Goal: Transaction & Acquisition: Download file/media

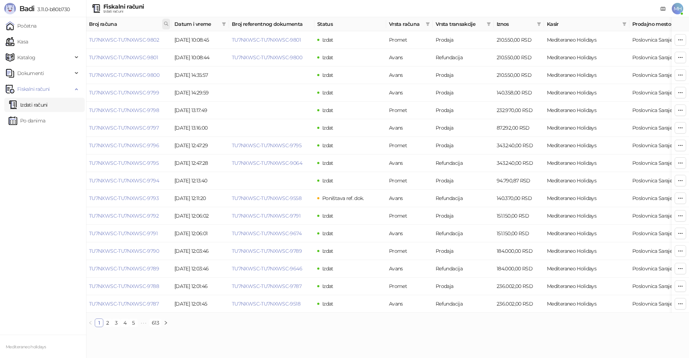
click at [166, 23] on icon at bounding box center [166, 23] width 5 height 5
drag, startPoint x: 138, startPoint y: 41, endPoint x: 102, endPoint y: 45, distance: 36.8
click at [102, 45] on input "text" at bounding box center [134, 39] width 66 height 11
type input "****"
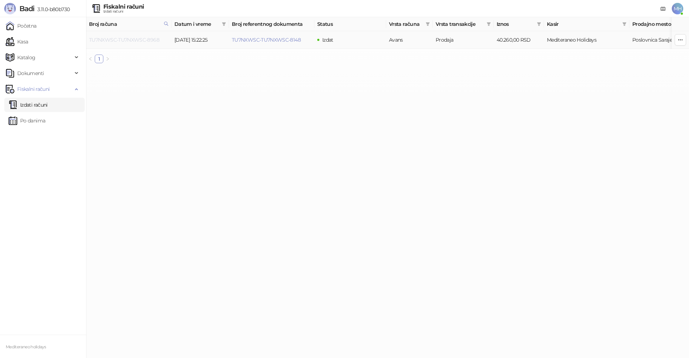
click at [154, 39] on link "TU7NXWSC-TU7NXWSC-8968" at bounding box center [124, 40] width 70 height 6
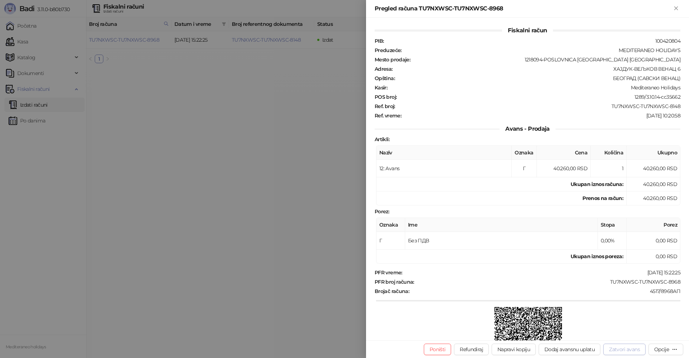
click at [630, 347] on button "Zatvori avans" at bounding box center [624, 348] width 42 height 11
type input "**********"
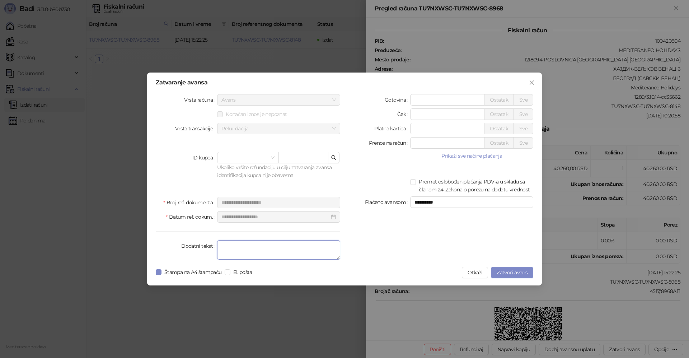
click at [303, 251] on textarea "Dodatni tekst" at bounding box center [278, 249] width 123 height 19
type textarea "*******"
click at [513, 272] on span "Zatvori avans" at bounding box center [512, 272] width 31 height 6
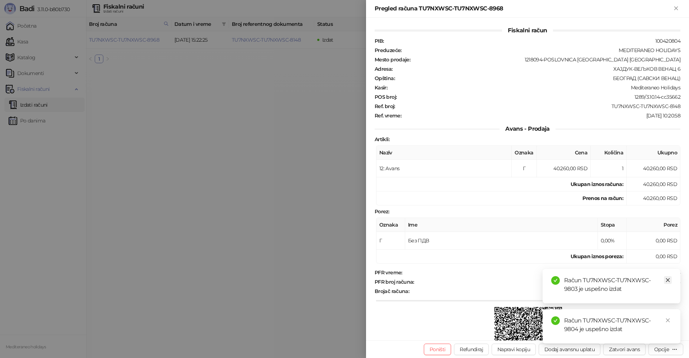
click at [670, 281] on icon "close" at bounding box center [667, 279] width 5 height 5
click at [669, 317] on link "Close" at bounding box center [668, 320] width 8 height 8
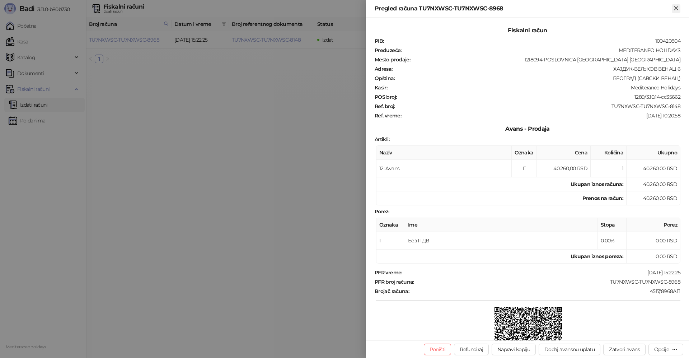
click at [677, 7] on icon "Zatvori" at bounding box center [675, 7] width 3 height 3
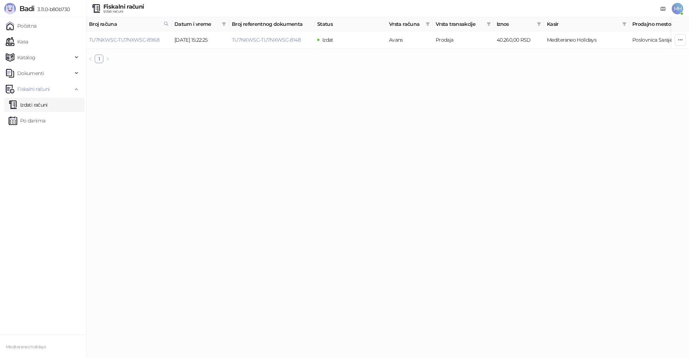
click at [47, 103] on link "Izdati računi" at bounding box center [28, 105] width 39 height 14
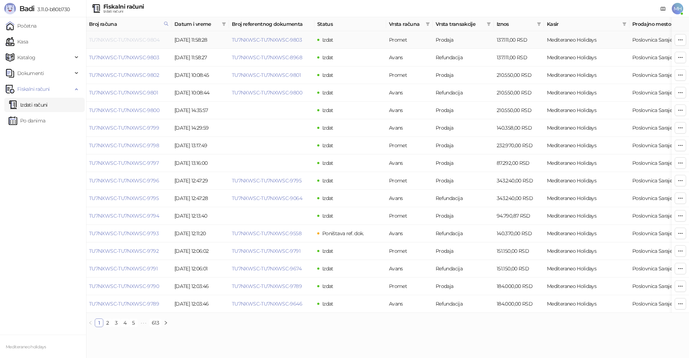
click at [131, 39] on link "TU7NXWSC-TU7NXWSC-9804" at bounding box center [124, 40] width 70 height 6
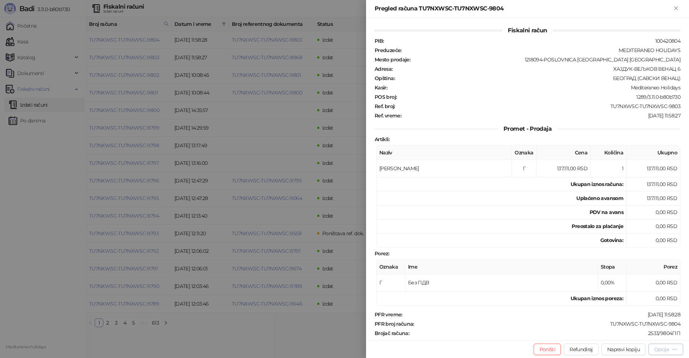
click at [658, 348] on div "Opcije" at bounding box center [661, 349] width 15 height 6
click at [626, 334] on span "Preuzmi u PDF formatu" at bounding box center [641, 335] width 74 height 8
click at [678, 8] on icon "Zatvori" at bounding box center [676, 8] width 6 height 6
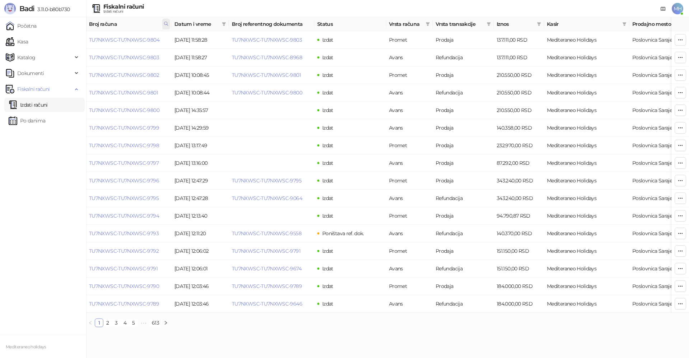
click at [169, 23] on span at bounding box center [166, 24] width 8 height 11
drag, startPoint x: 134, startPoint y: 40, endPoint x: 53, endPoint y: 43, distance: 80.8
click at [53, 43] on body "Badi 3.11.0-b80b730 Početna Kasa Katalog Dokumenti Fiskalni računi Izdati račun…" at bounding box center [344, 166] width 689 height 333
type input "****"
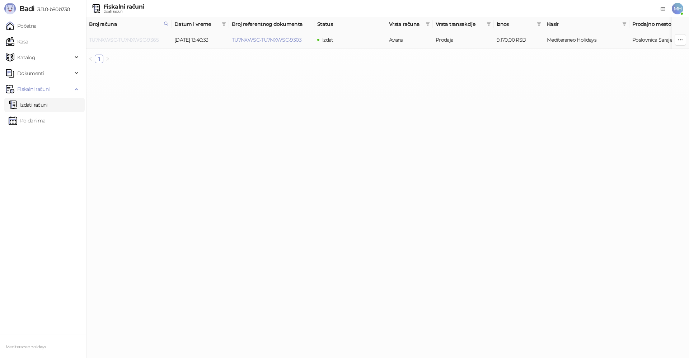
click at [129, 38] on link "TU7NXWSC-TU7NXWSC-9365" at bounding box center [124, 40] width 70 height 6
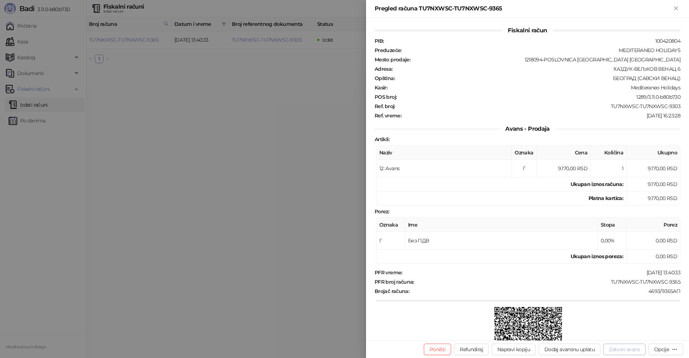
click at [614, 347] on button "Zatvori avans" at bounding box center [624, 348] width 42 height 11
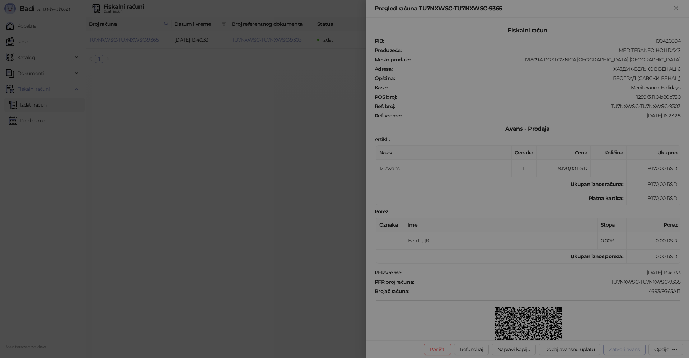
type input "**********"
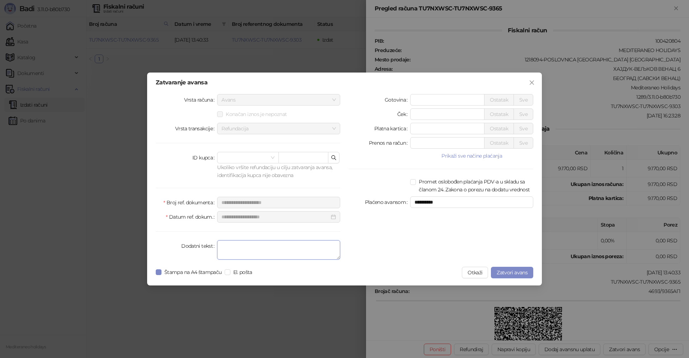
click at [239, 253] on textarea "Dodatni tekst" at bounding box center [278, 249] width 123 height 19
type textarea "*******"
click at [508, 271] on span "Zatvori avans" at bounding box center [512, 272] width 31 height 6
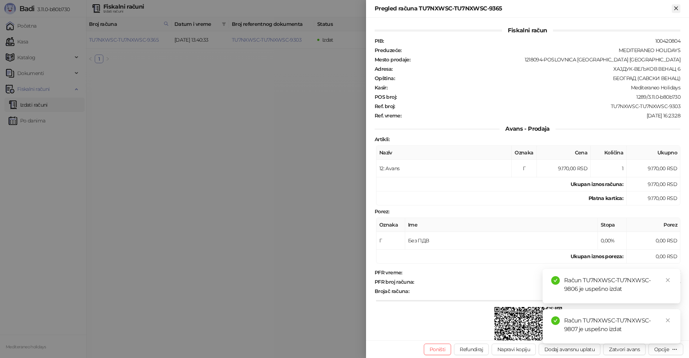
click at [677, 9] on icon "Zatvori" at bounding box center [675, 7] width 3 height 3
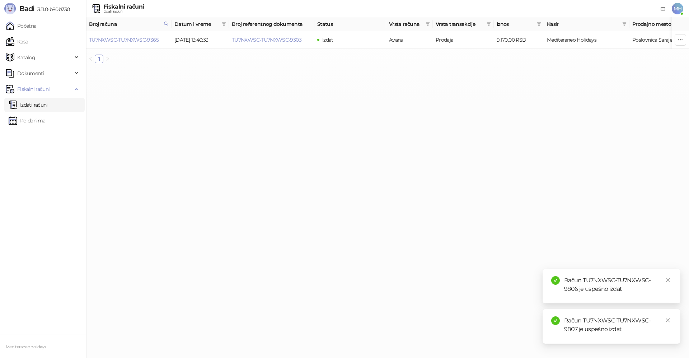
click at [26, 102] on link "Izdati računi" at bounding box center [28, 105] width 39 height 14
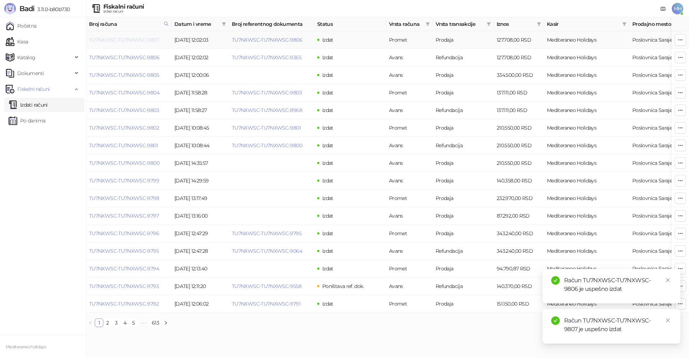
click at [151, 39] on link "TU7NXWSC-TU7NXWSC-9807" at bounding box center [124, 40] width 70 height 6
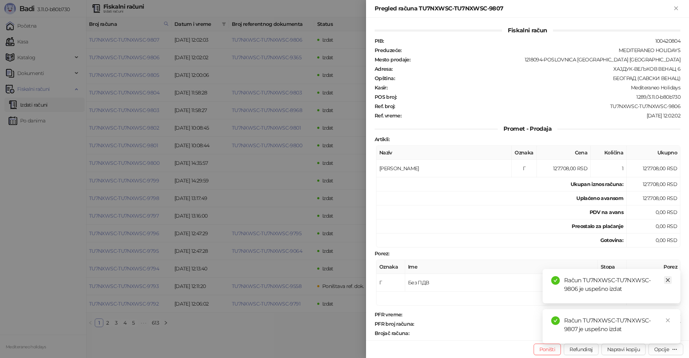
click at [669, 281] on icon "close" at bounding box center [668, 280] width 4 height 4
click at [668, 318] on icon "close" at bounding box center [667, 320] width 5 height 5
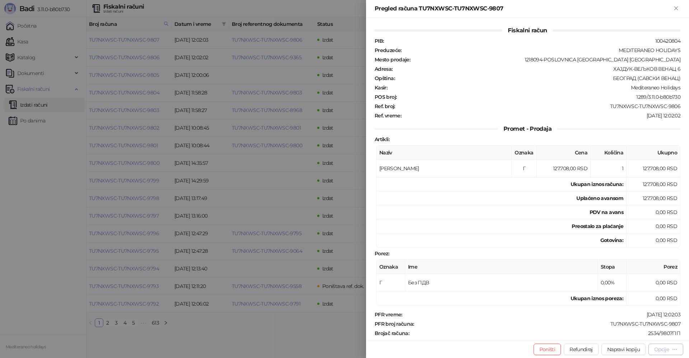
click at [665, 347] on div "Opcije" at bounding box center [661, 349] width 15 height 6
click at [615, 335] on span "Preuzmi u PDF formatu" at bounding box center [641, 335] width 74 height 8
drag, startPoint x: 675, startPoint y: 6, endPoint x: 605, endPoint y: 57, distance: 86.9
click at [675, 6] on icon "Zatvori" at bounding box center [676, 8] width 6 height 6
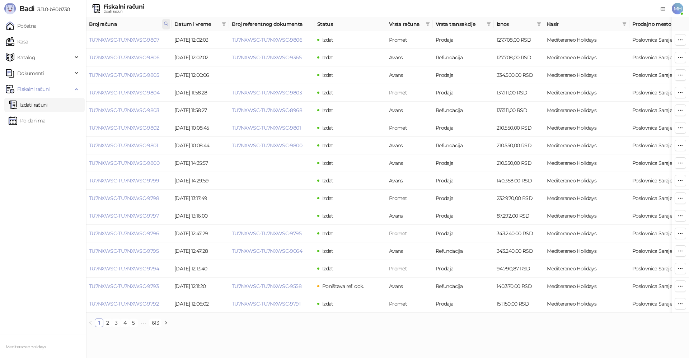
click at [169, 27] on span at bounding box center [166, 24] width 8 height 11
drag, startPoint x: 76, startPoint y: 41, endPoint x: 70, endPoint y: 42, distance: 6.1
click at [70, 42] on body "Badi 3.11.0-b80b730 Početna Kasa Katalog Dokumenti Fiskalni računi Izdati račun…" at bounding box center [344, 166] width 689 height 333
type input "****"
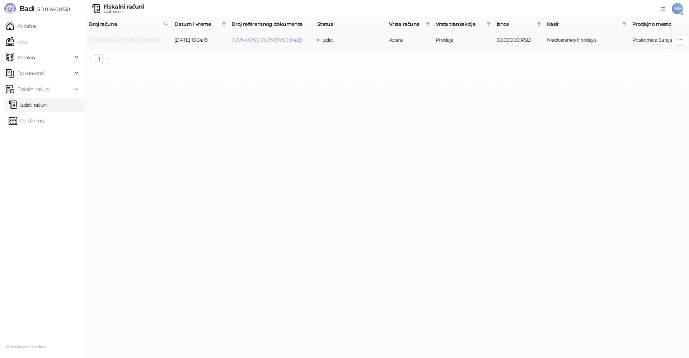
click at [145, 40] on link "TU7NXWSC-TU7NXWSC-9460" at bounding box center [124, 40] width 70 height 6
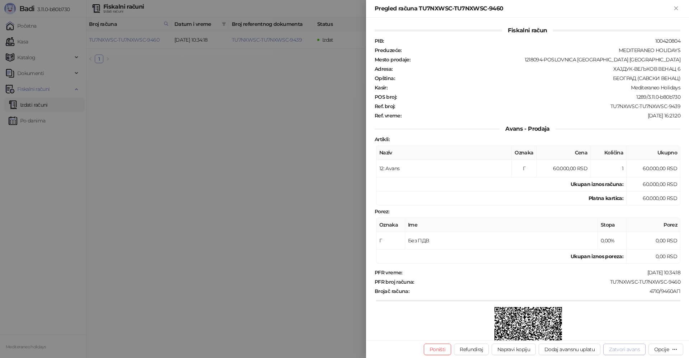
click at [610, 347] on button "Zatvori avans" at bounding box center [624, 348] width 42 height 11
type input "**********"
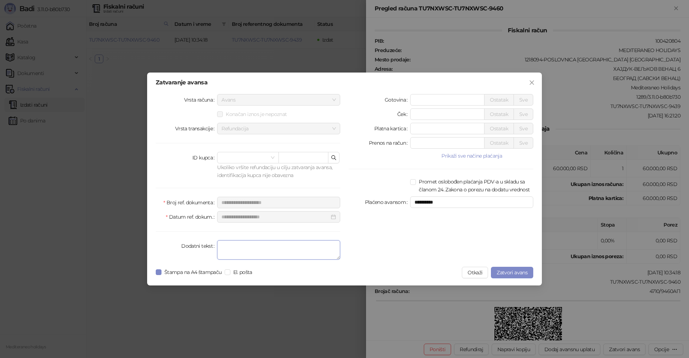
click at [268, 254] on textarea "Dodatni tekst" at bounding box center [278, 249] width 123 height 19
type textarea "*******"
click at [509, 274] on span "Zatvori avans" at bounding box center [512, 272] width 31 height 6
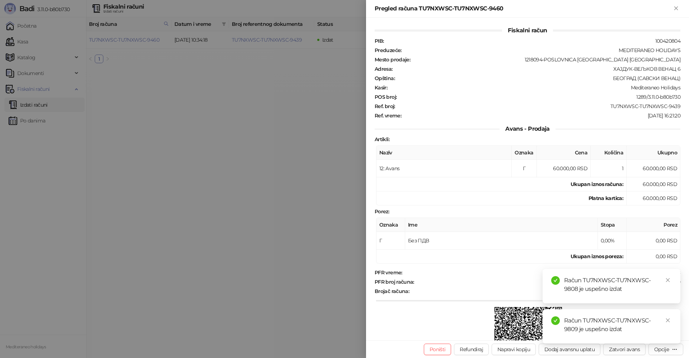
drag, startPoint x: 667, startPoint y: 278, endPoint x: 667, endPoint y: 289, distance: 11.1
click at [667, 278] on icon "close" at bounding box center [667, 279] width 5 height 5
drag, startPoint x: 666, startPoint y: 321, endPoint x: 666, endPoint y: 290, distance: 31.2
click at [666, 320] on icon "close" at bounding box center [667, 320] width 5 height 5
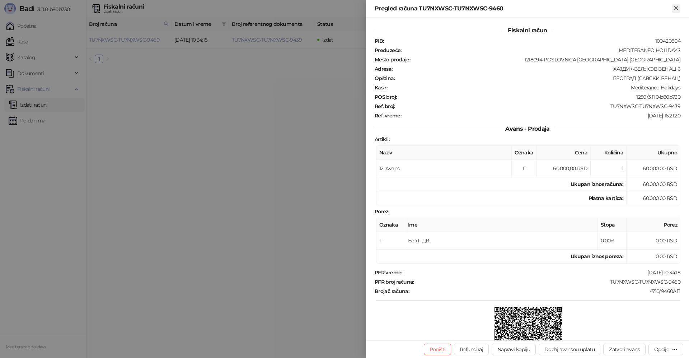
click at [674, 9] on icon "Zatvori" at bounding box center [676, 8] width 6 height 6
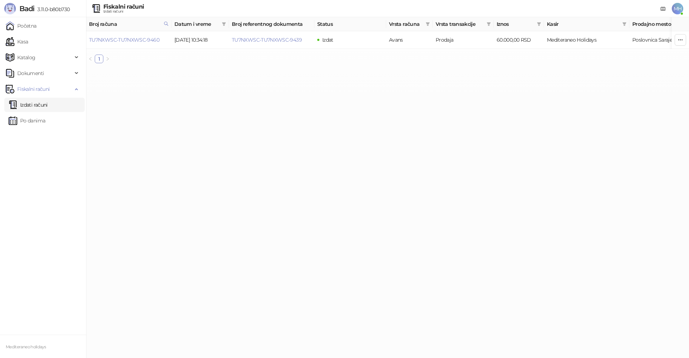
click at [45, 104] on link "Izdati računi" at bounding box center [28, 105] width 39 height 14
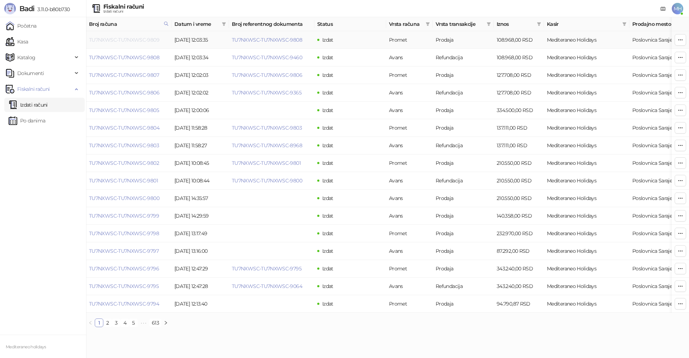
click at [151, 40] on link "TU7NXWSC-TU7NXWSC-9809" at bounding box center [124, 40] width 70 height 6
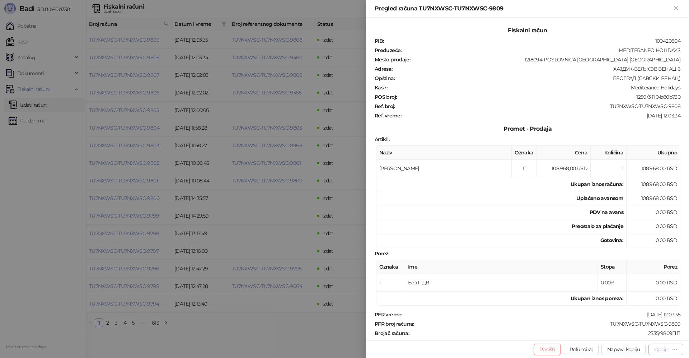
click at [658, 349] on div "Opcije" at bounding box center [661, 349] width 15 height 6
click at [644, 333] on span "Preuzmi u PDF formatu" at bounding box center [641, 335] width 74 height 8
click at [674, 7] on icon "Zatvori" at bounding box center [675, 7] width 3 height 3
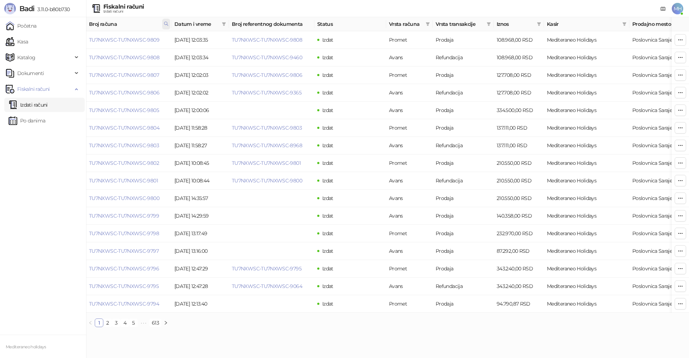
click at [168, 25] on icon at bounding box center [166, 23] width 5 height 5
drag, startPoint x: 109, startPoint y: 37, endPoint x: 60, endPoint y: 38, distance: 48.8
click at [60, 37] on body "Badi 3.11.0-b80b730 Početna Kasa Katalog Dokumenti Fiskalni računi Izdati račun…" at bounding box center [344, 166] width 689 height 333
type input "*"
type input "****"
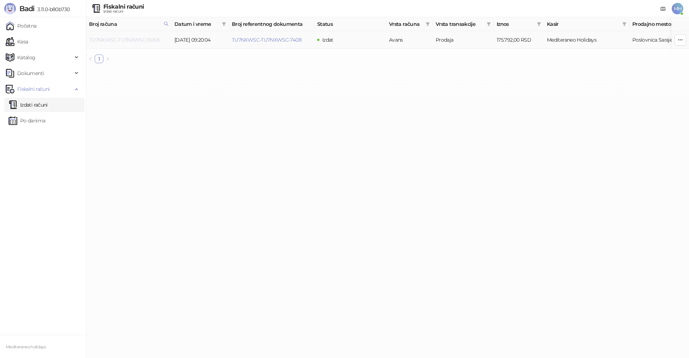
click at [133, 40] on link "TU7NXWSC-TU7NXWSC-9068" at bounding box center [124, 40] width 70 height 6
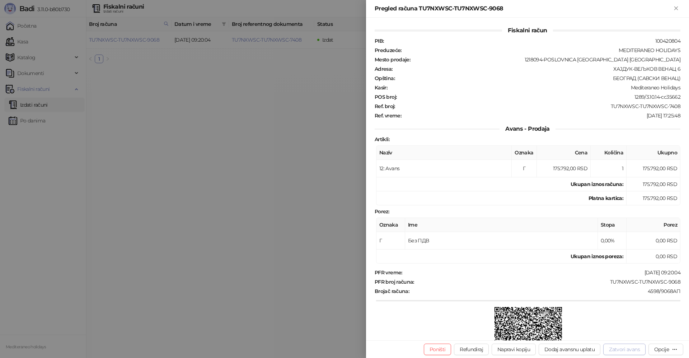
click at [611, 346] on button "Zatvori avans" at bounding box center [624, 348] width 42 height 11
type input "**********"
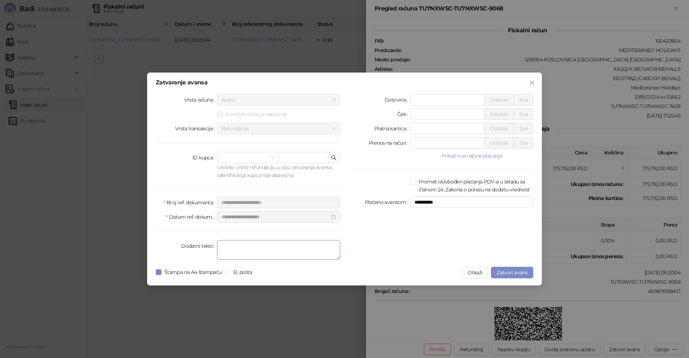
click at [277, 250] on textarea "Dodatni tekst" at bounding box center [278, 249] width 123 height 19
type textarea "*******"
click at [498, 271] on span "Zatvori avans" at bounding box center [512, 272] width 31 height 6
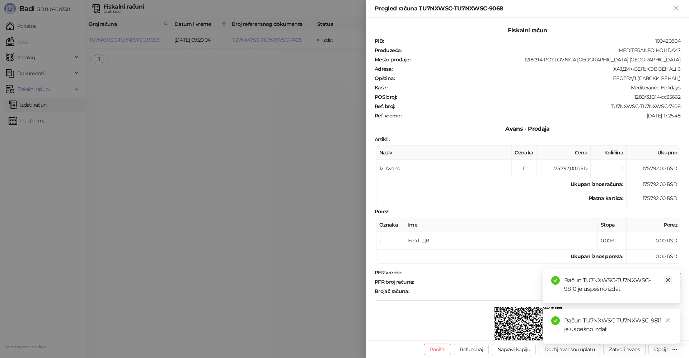
click at [669, 281] on icon "close" at bounding box center [667, 279] width 5 height 5
drag, startPoint x: 669, startPoint y: 320, endPoint x: 665, endPoint y: 272, distance: 47.9
click at [669, 318] on icon "close" at bounding box center [667, 320] width 5 height 5
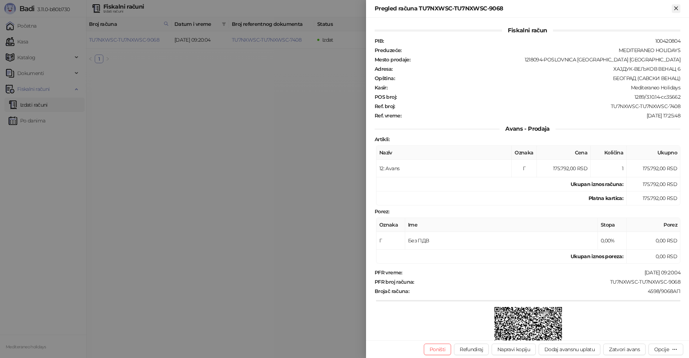
click at [674, 10] on icon "Zatvori" at bounding box center [676, 8] width 6 height 6
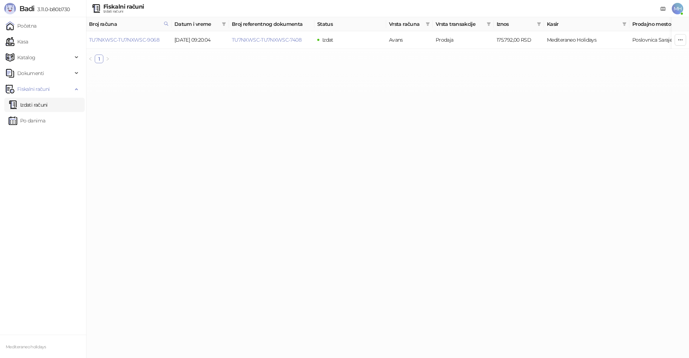
click at [34, 108] on link "Izdati računi" at bounding box center [28, 105] width 39 height 14
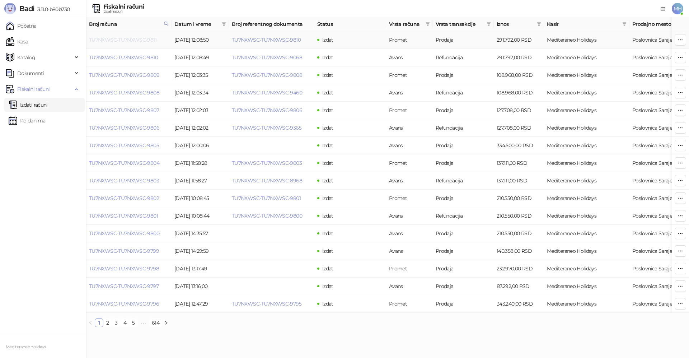
click at [138, 41] on link "TU7NXWSC-TU7NXWSC-9811" at bounding box center [122, 40] width 67 height 6
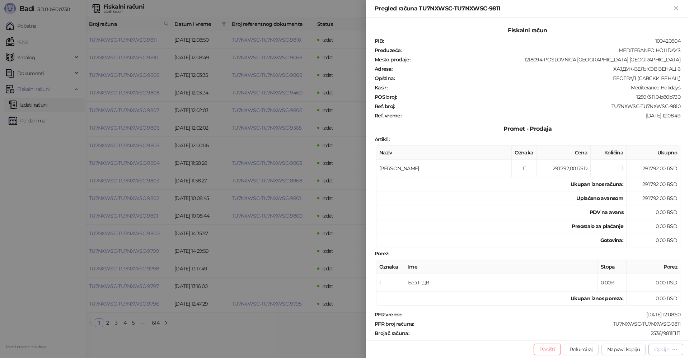
click at [652, 350] on button "Opcije" at bounding box center [665, 348] width 35 height 11
click at [639, 337] on span "Preuzmi u PDF formatu" at bounding box center [641, 335] width 74 height 8
click at [677, 7] on icon "Zatvori" at bounding box center [675, 7] width 3 height 3
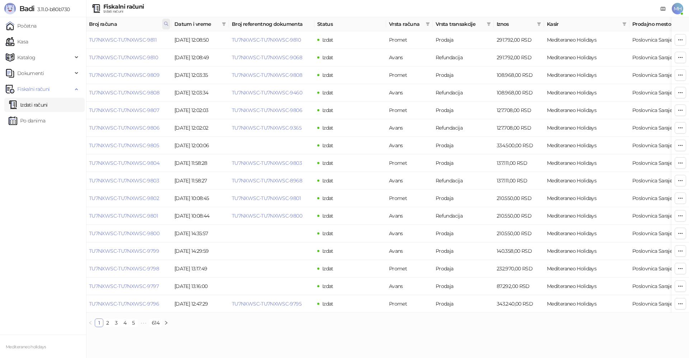
click at [164, 23] on icon at bounding box center [166, 23] width 5 height 5
drag, startPoint x: 55, startPoint y: 37, endPoint x: 48, endPoint y: 38, distance: 6.2
click at [48, 38] on body "Badi 3.11.0-b80b730 Početna Kasa Katalog Dokumenti Fiskalni računi Izdati račun…" at bounding box center [344, 166] width 689 height 333
type input "****"
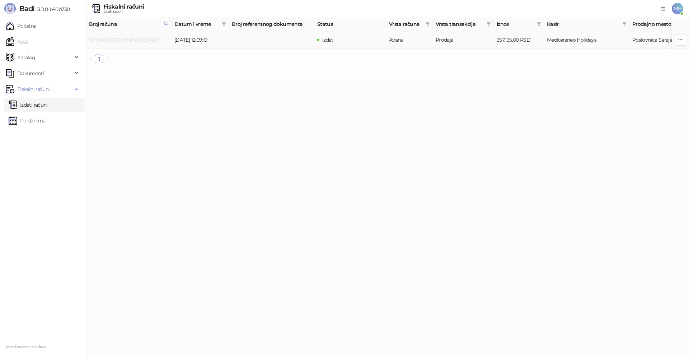
click at [144, 39] on link "TU7NXWSC-TU7NXWSC-9497" at bounding box center [124, 40] width 70 height 6
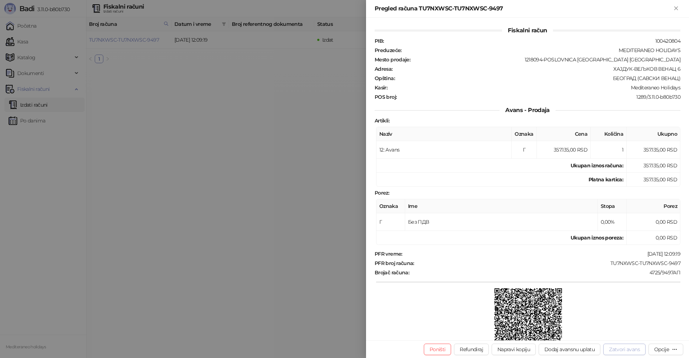
click at [634, 350] on button "Zatvori avans" at bounding box center [624, 348] width 42 height 11
type input "**********"
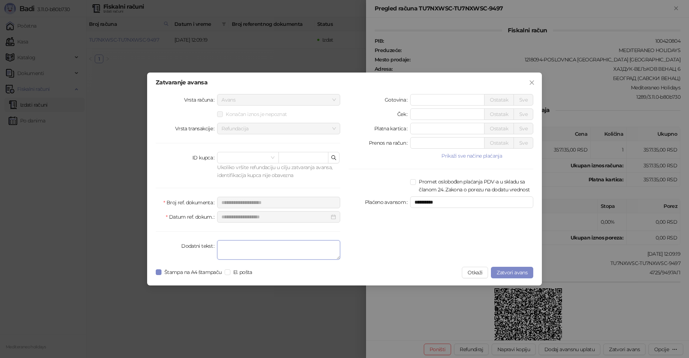
click at [253, 255] on textarea "Dodatni tekst" at bounding box center [278, 249] width 123 height 19
type textarea "*******"
click at [516, 272] on span "Zatvori avans" at bounding box center [512, 272] width 31 height 6
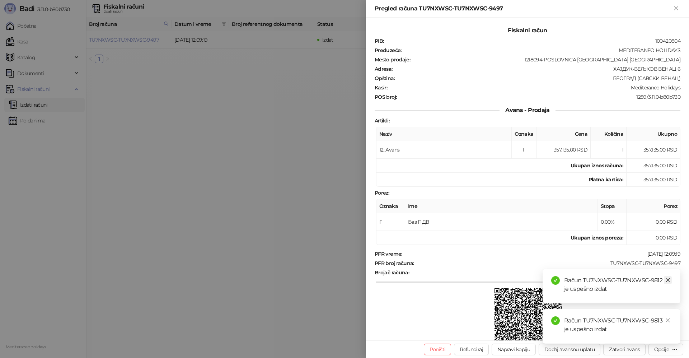
click at [669, 280] on icon "close" at bounding box center [667, 279] width 5 height 5
drag, startPoint x: 668, startPoint y: 320, endPoint x: 675, endPoint y: 269, distance: 51.4
click at [668, 319] on icon "close" at bounding box center [667, 320] width 5 height 5
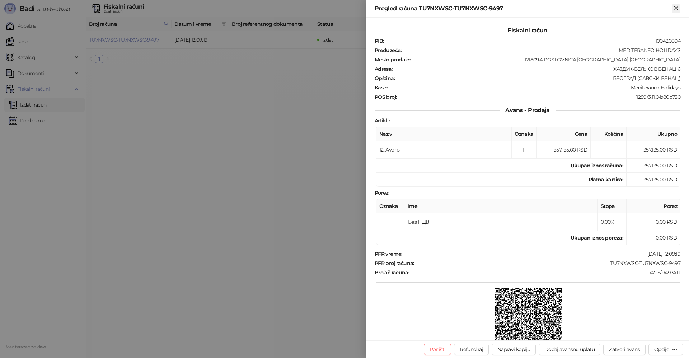
click at [678, 8] on icon "Zatvori" at bounding box center [676, 8] width 6 height 6
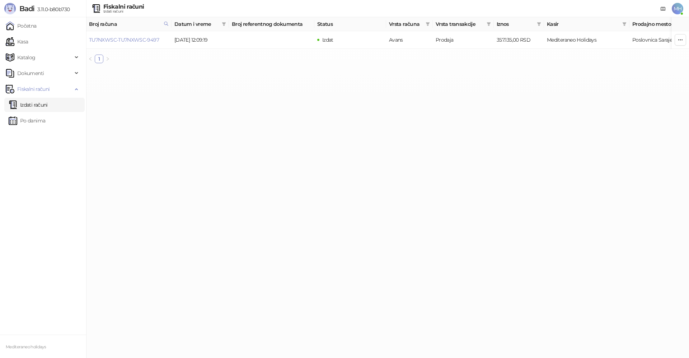
click at [48, 106] on link "Izdati računi" at bounding box center [28, 105] width 39 height 14
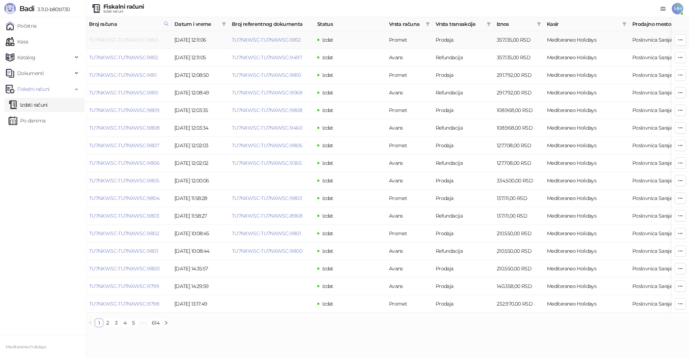
click at [151, 42] on link "TU7NXWSC-TU7NXWSC-9813" at bounding box center [123, 40] width 69 height 6
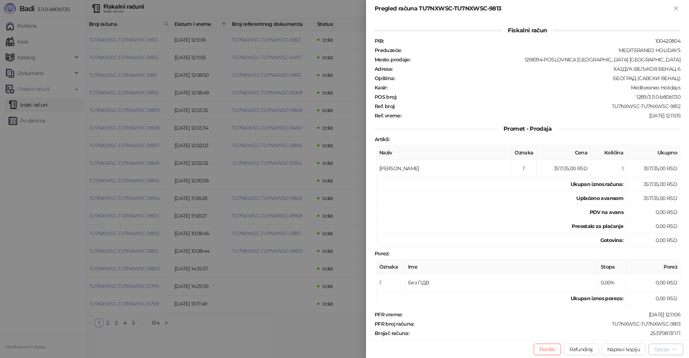
click at [652, 350] on button "Opcije" at bounding box center [665, 348] width 35 height 11
click at [623, 335] on span "Preuzmi u PDF formatu" at bounding box center [641, 335] width 74 height 8
click at [680, 8] on button "Zatvori" at bounding box center [676, 8] width 9 height 9
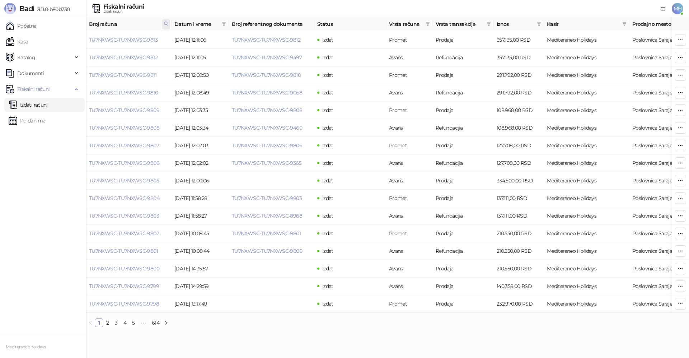
click at [166, 20] on span at bounding box center [166, 24] width 8 height 11
drag, startPoint x: 131, startPoint y: 41, endPoint x: 59, endPoint y: 43, distance: 72.5
click at [59, 43] on body "Badi 3.11.0-b80b730 Početna Kasa Katalog Dokumenti Fiskalni računi Izdati račun…" at bounding box center [344, 166] width 689 height 333
type input "****"
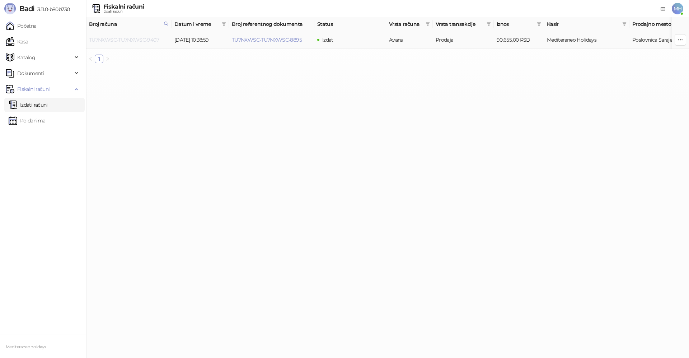
click at [140, 42] on link "TU7NXWSC-TU7NXWSC-9407" at bounding box center [124, 40] width 70 height 6
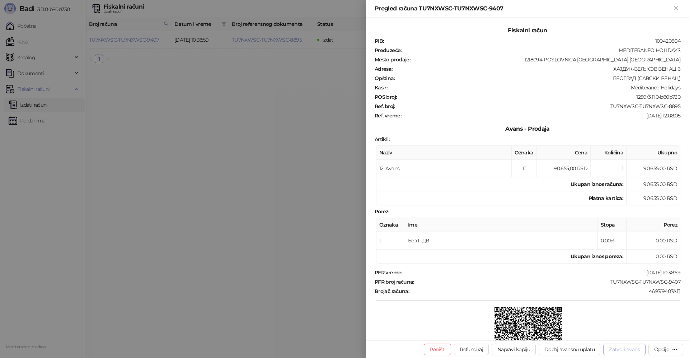
click at [621, 349] on button "Zatvori avans" at bounding box center [624, 348] width 42 height 11
type input "**********"
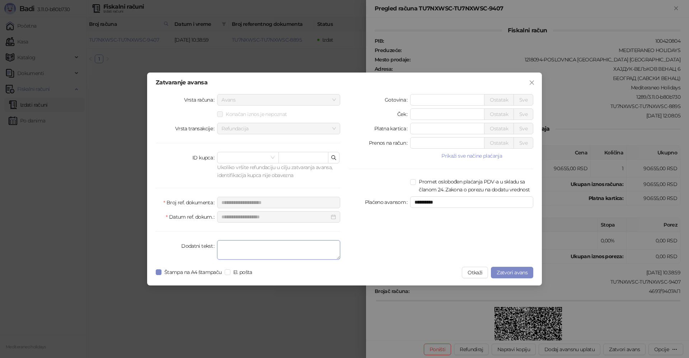
click at [245, 252] on textarea "Dodatni tekst" at bounding box center [278, 249] width 123 height 19
type textarea "*******"
click at [470, 273] on button "Otkaži" at bounding box center [475, 272] width 26 height 11
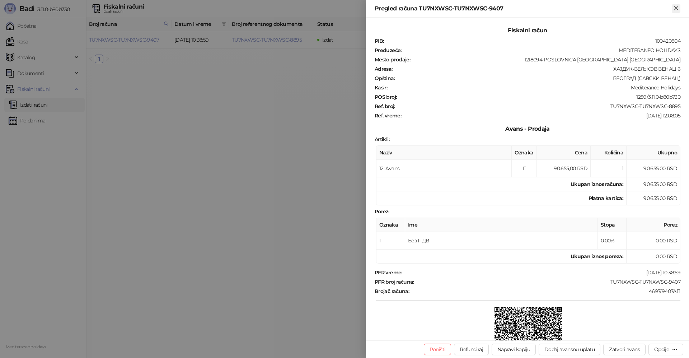
click at [674, 8] on icon "Zatvori" at bounding box center [676, 8] width 6 height 6
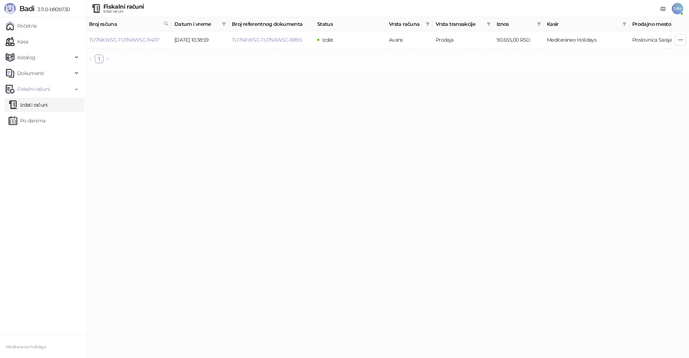
click at [44, 100] on link "Izdati računi" at bounding box center [28, 105] width 39 height 14
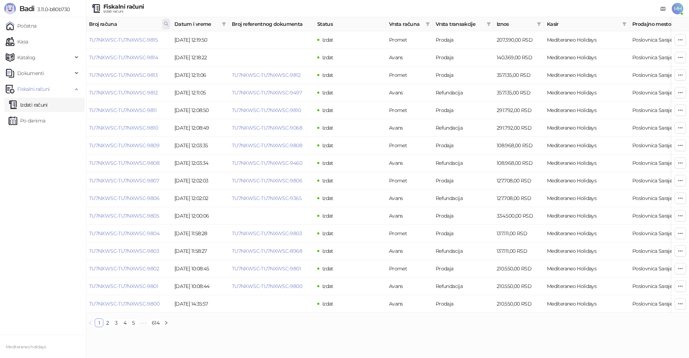
click at [167, 23] on icon at bounding box center [166, 23] width 5 height 5
drag, startPoint x: 74, startPoint y: 46, endPoint x: 66, endPoint y: 46, distance: 8.3
click at [66, 46] on body "Badi 3.11.0-b80b730 Početna Kasa Katalog Dokumenti Fiskalni računi Izdati račun…" at bounding box center [344, 166] width 689 height 333
type input "****"
click at [112, 57] on button "Poništi" at bounding box center [112, 55] width 22 height 9
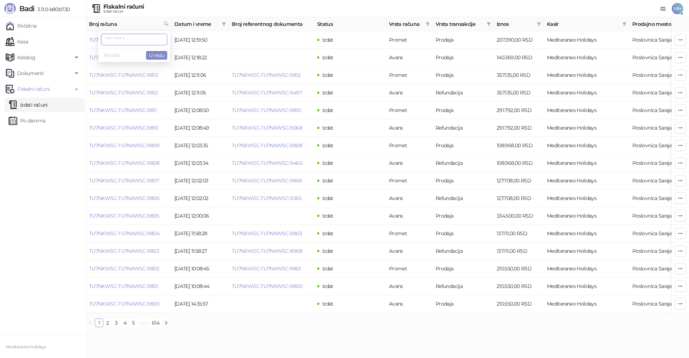
click at [218, 3] on div "Fiskalni računi Izdati računi MH" at bounding box center [344, 8] width 677 height 17
click at [144, 39] on link "TU7NXWSC-TU7NXWSC-9815" at bounding box center [123, 40] width 69 height 6
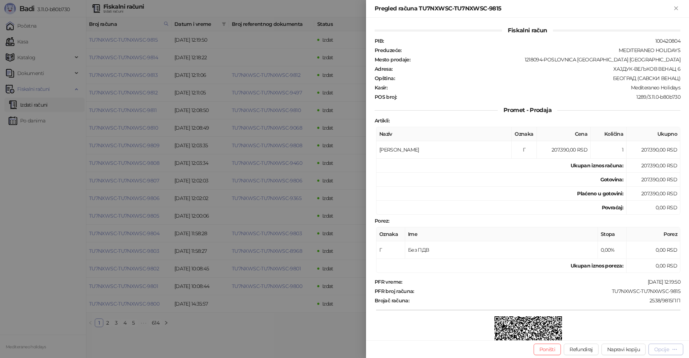
click at [657, 350] on div "Opcije" at bounding box center [661, 349] width 15 height 6
click at [636, 334] on span "Preuzmi u PDF formatu" at bounding box center [641, 335] width 74 height 8
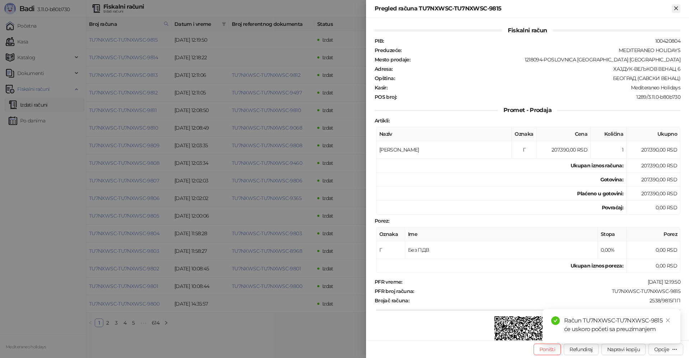
click at [675, 8] on icon "Zatvori" at bounding box center [676, 8] width 6 height 6
